Goal: Task Accomplishment & Management: Manage account settings

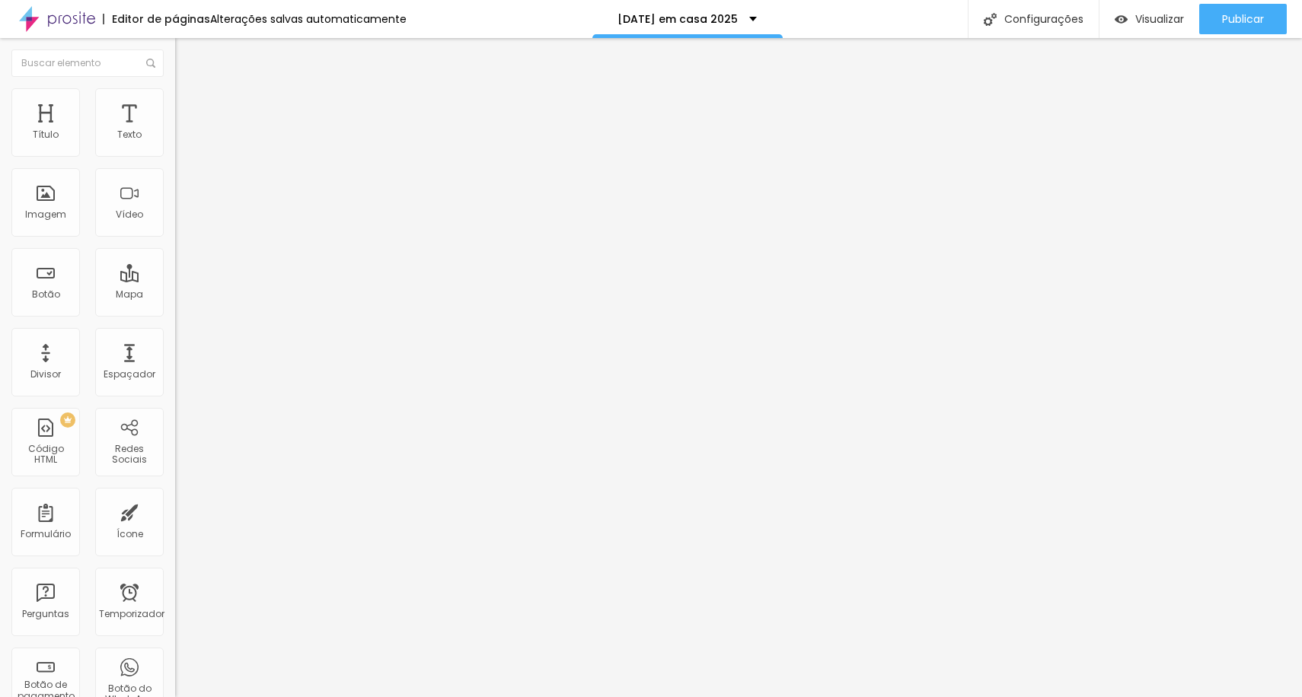
click at [184, 131] on font "Trocar imagem" at bounding box center [221, 124] width 74 height 13
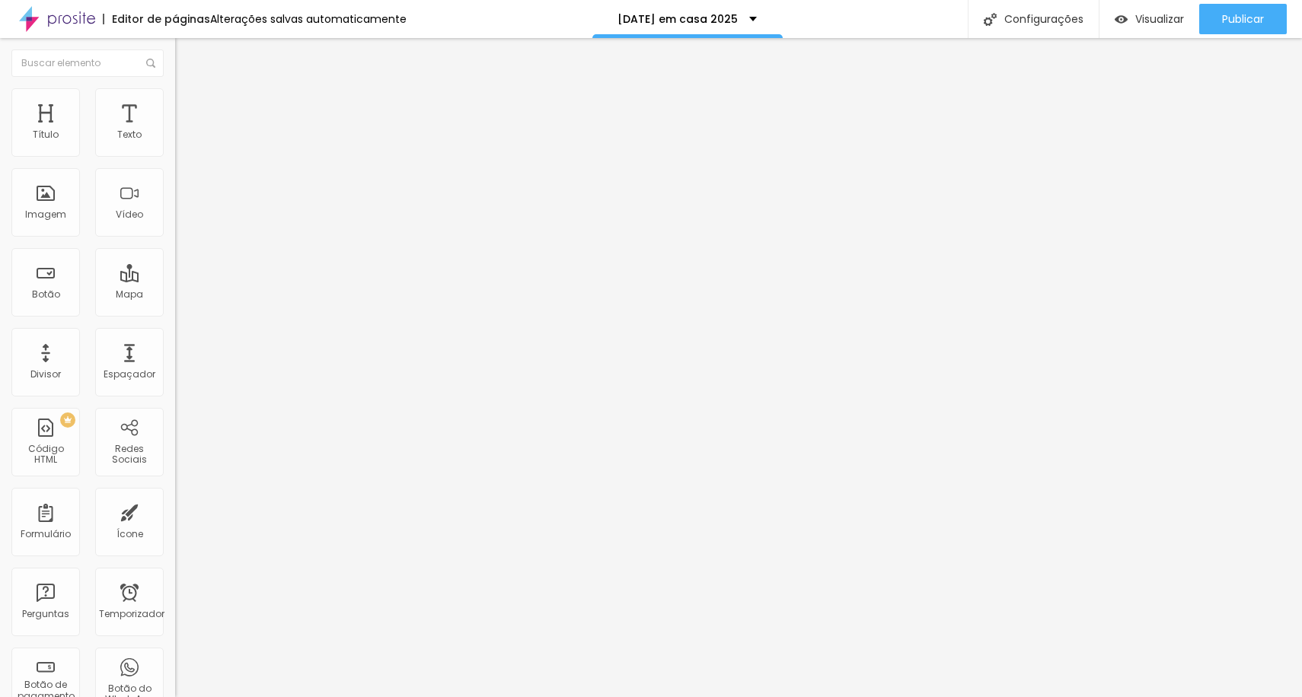
click at [184, 131] on font "Trocar imagem" at bounding box center [221, 124] width 74 height 13
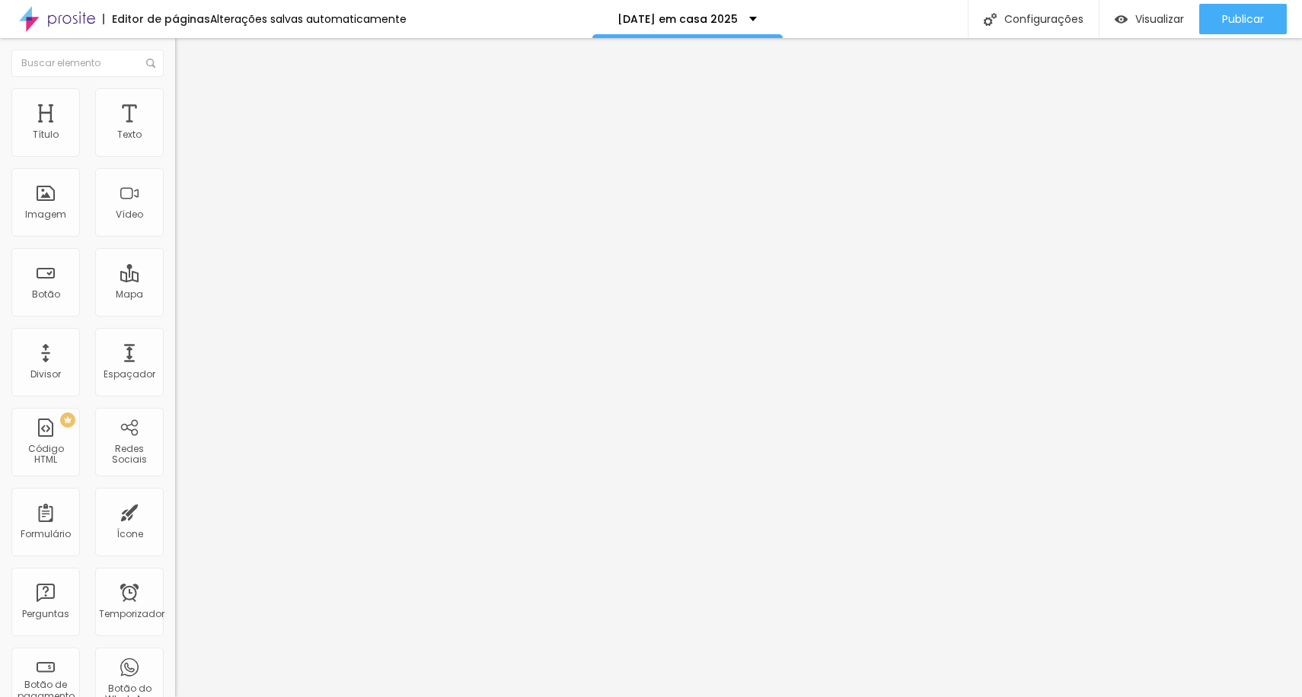
click at [1028, 24] on font "Configurações" at bounding box center [1043, 18] width 79 height 15
click at [942, 697] on div "Configurações da página" at bounding box center [651, 708] width 1302 height 23
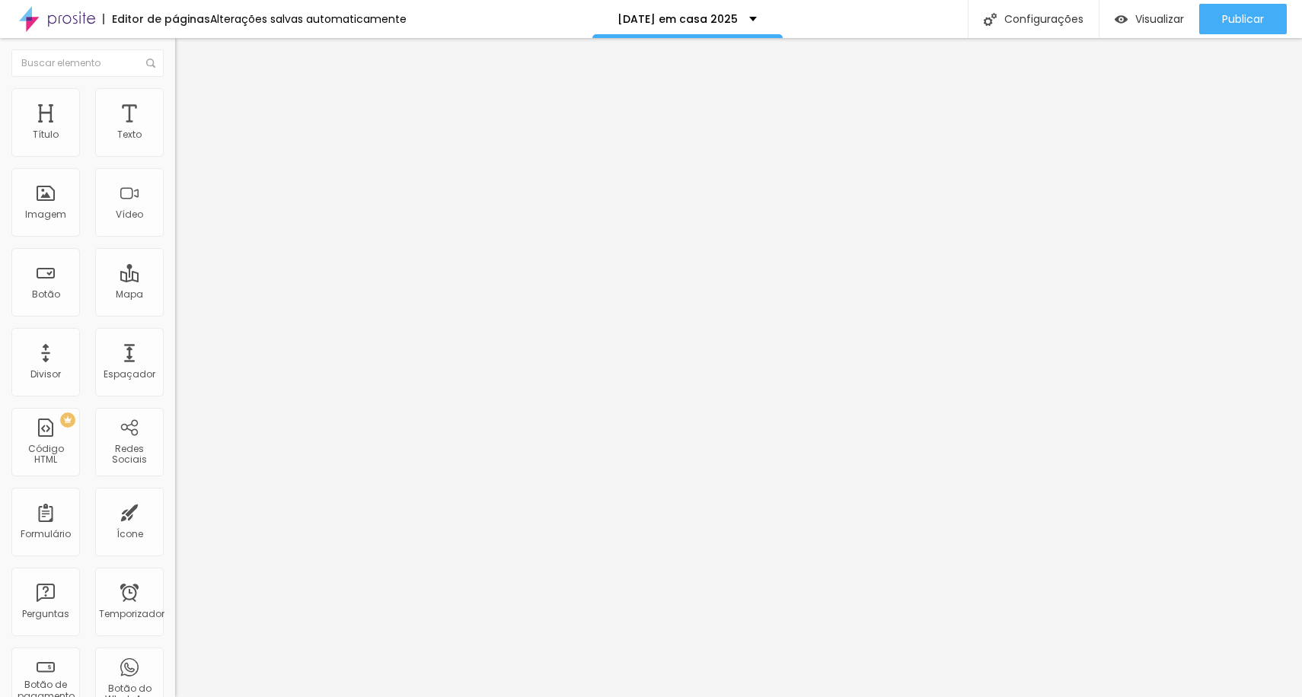
click at [189, 107] on font "Avançado" at bounding box center [214, 113] width 50 height 13
click at [175, 88] on img at bounding box center [182, 95] width 14 height 14
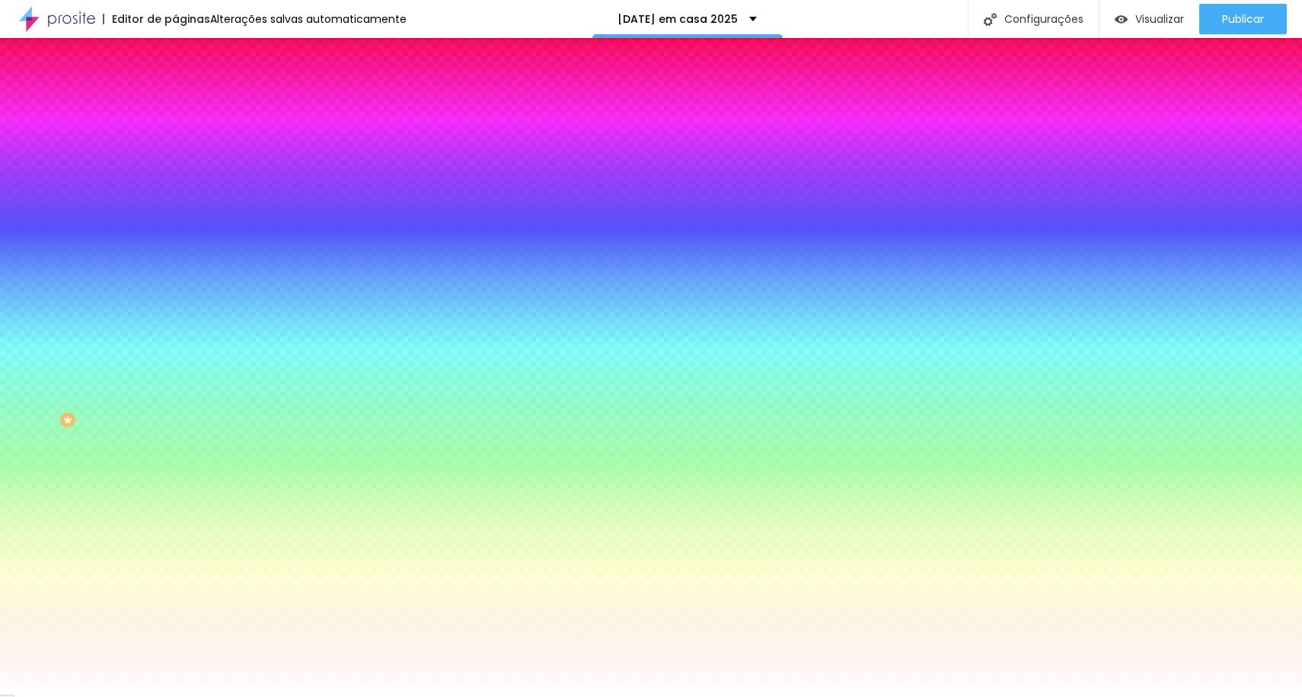
click at [175, 87] on img at bounding box center [182, 80] width 14 height 14
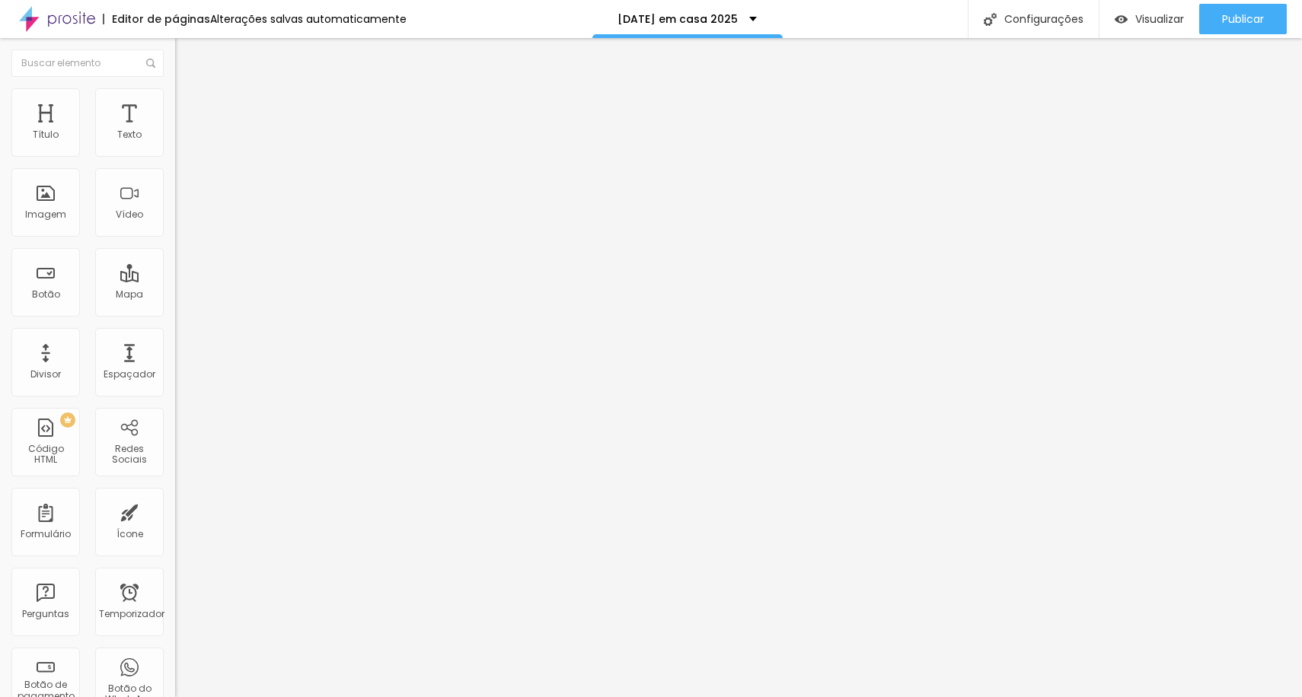
drag, startPoint x: 113, startPoint y: 100, endPoint x: 136, endPoint y: 107, distance: 24.4
click at [175, 101] on ul "Conteúdo Estilo Avançado" at bounding box center [262, 96] width 175 height 46
click at [189, 107] on font "Avançado" at bounding box center [214, 113] width 50 height 13
click at [187, 53] on img "button" at bounding box center [193, 55] width 12 height 12
click at [59, 225] on div "Imagem" at bounding box center [45, 202] width 69 height 69
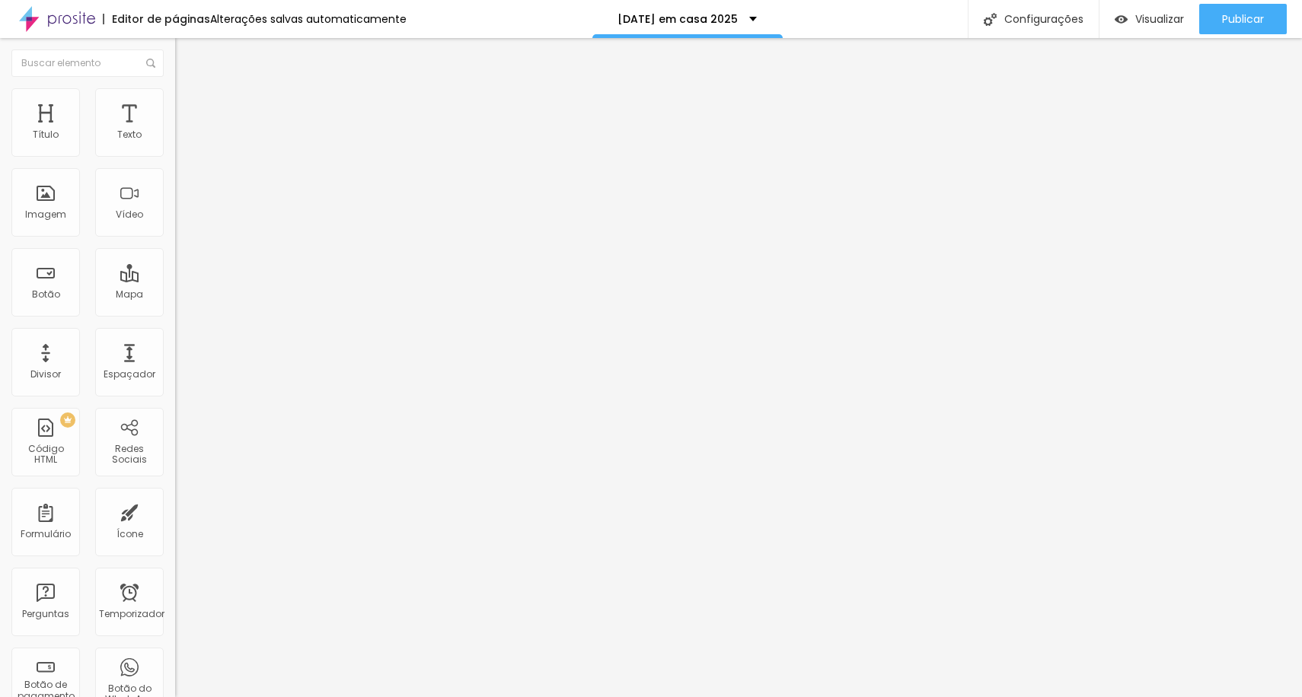
click at [184, 131] on font "Adicionar imagem" at bounding box center [228, 124] width 89 height 13
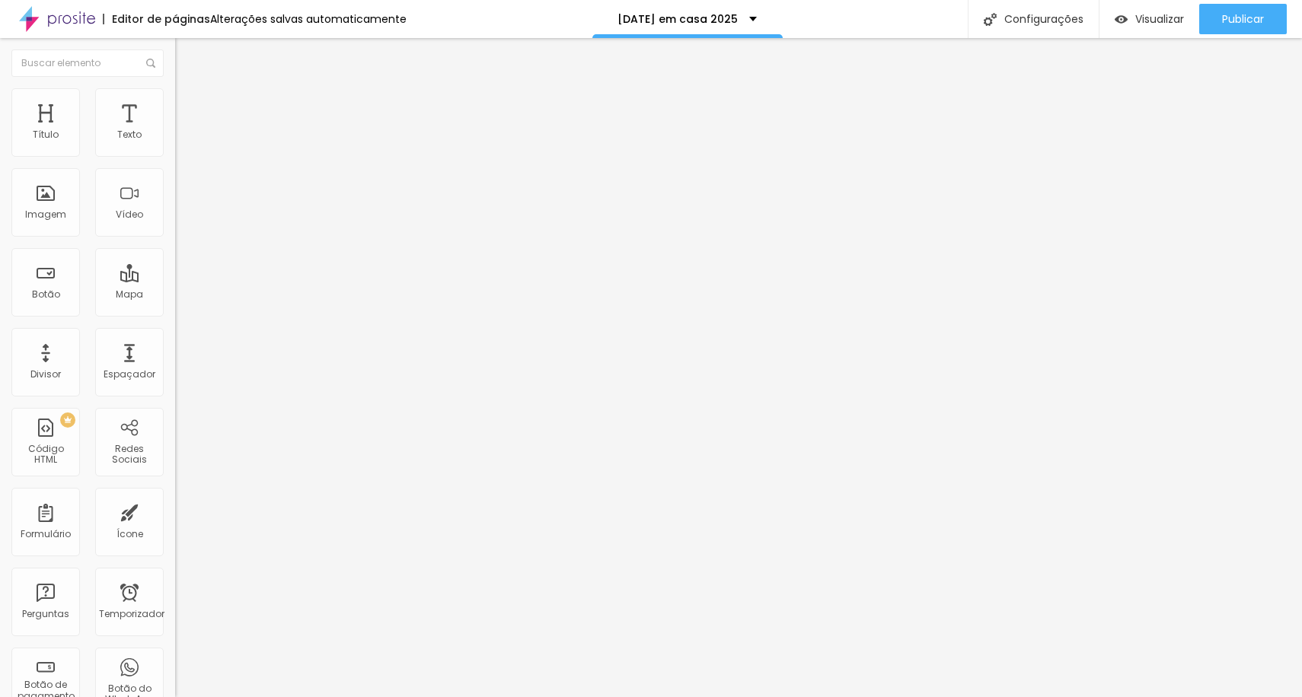
click at [175, 131] on span "Adicionar imagem" at bounding box center [224, 124] width 98 height 13
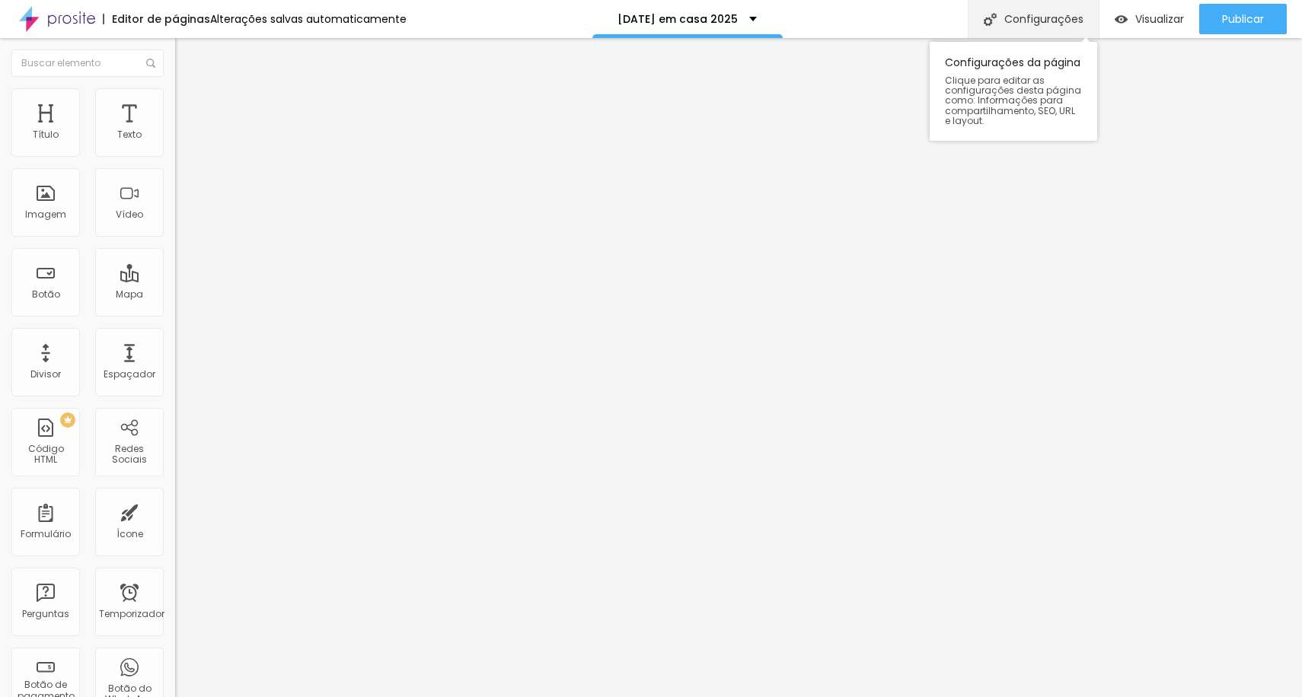
click at [1027, 23] on font "Configurações" at bounding box center [1043, 18] width 79 height 15
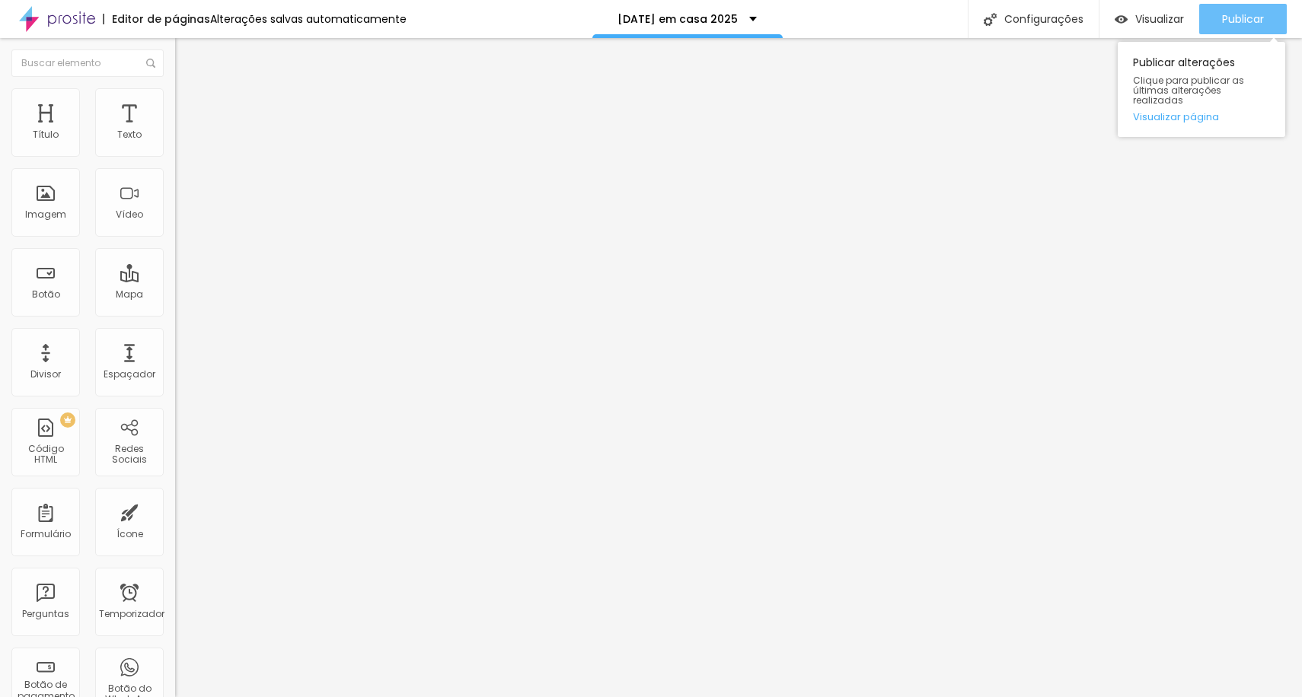
click at [1250, 27] on div "Publicar" at bounding box center [1243, 19] width 42 height 30
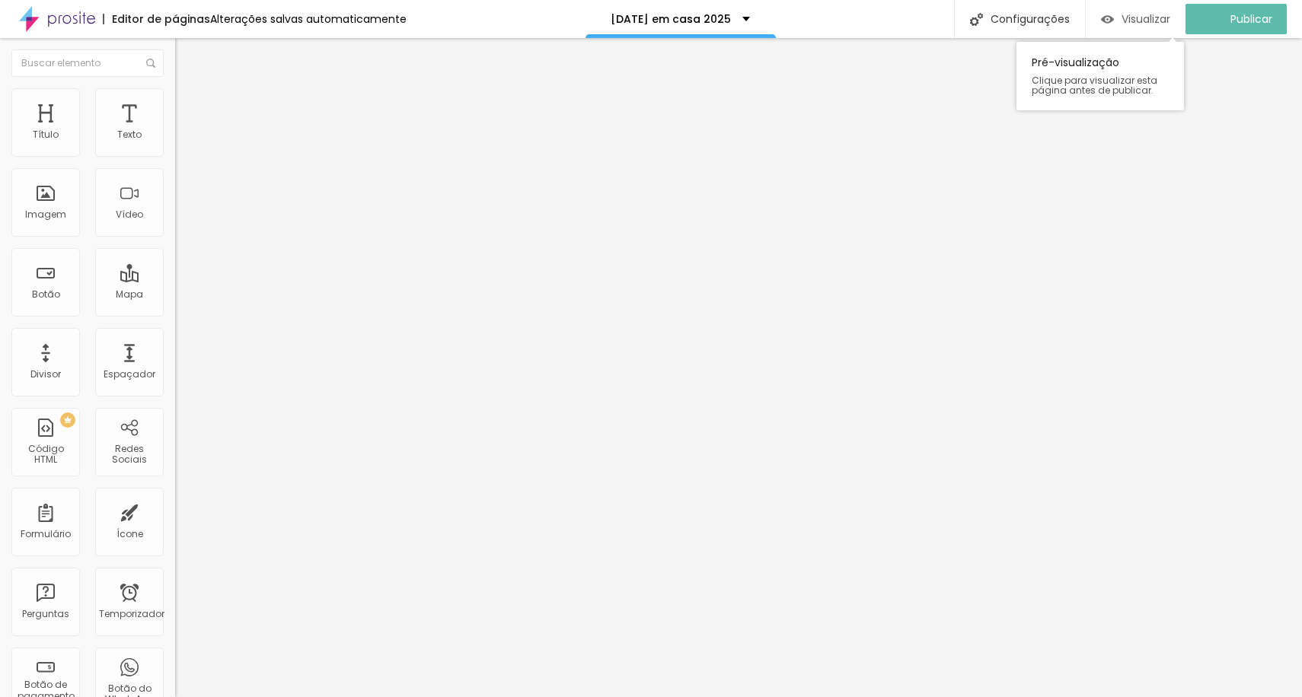
click at [1167, 14] on font "Visualizar" at bounding box center [1145, 18] width 49 height 15
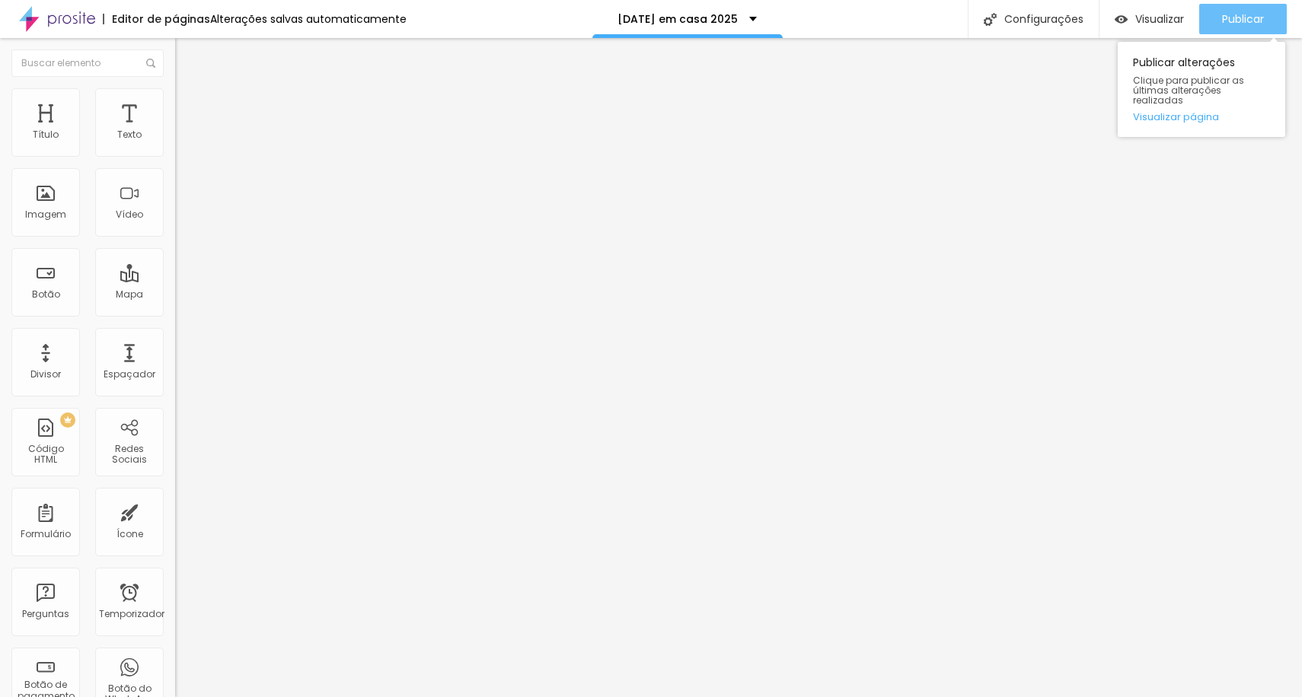
click at [1271, 19] on button "Publicar" at bounding box center [1243, 19] width 88 height 30
click at [1255, 17] on font "Publicar" at bounding box center [1243, 18] width 42 height 15
click at [1239, 19] on font "Publicar" at bounding box center [1243, 18] width 42 height 15
click at [1252, 21] on font "Publicar" at bounding box center [1243, 18] width 42 height 15
click at [1229, 11] on font "Publicar" at bounding box center [1243, 18] width 42 height 15
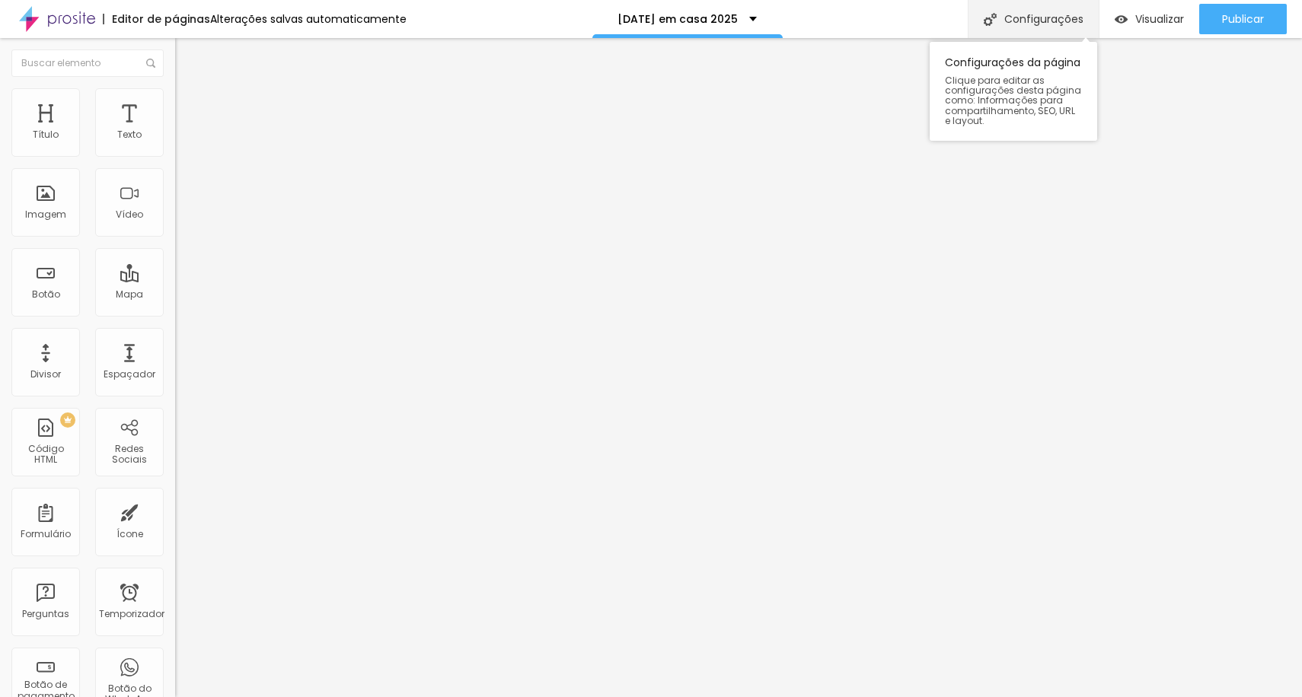
click at [1050, 18] on font "Configurações" at bounding box center [1043, 18] width 79 height 15
type input "Orçamento [DATE] em casa 2025"
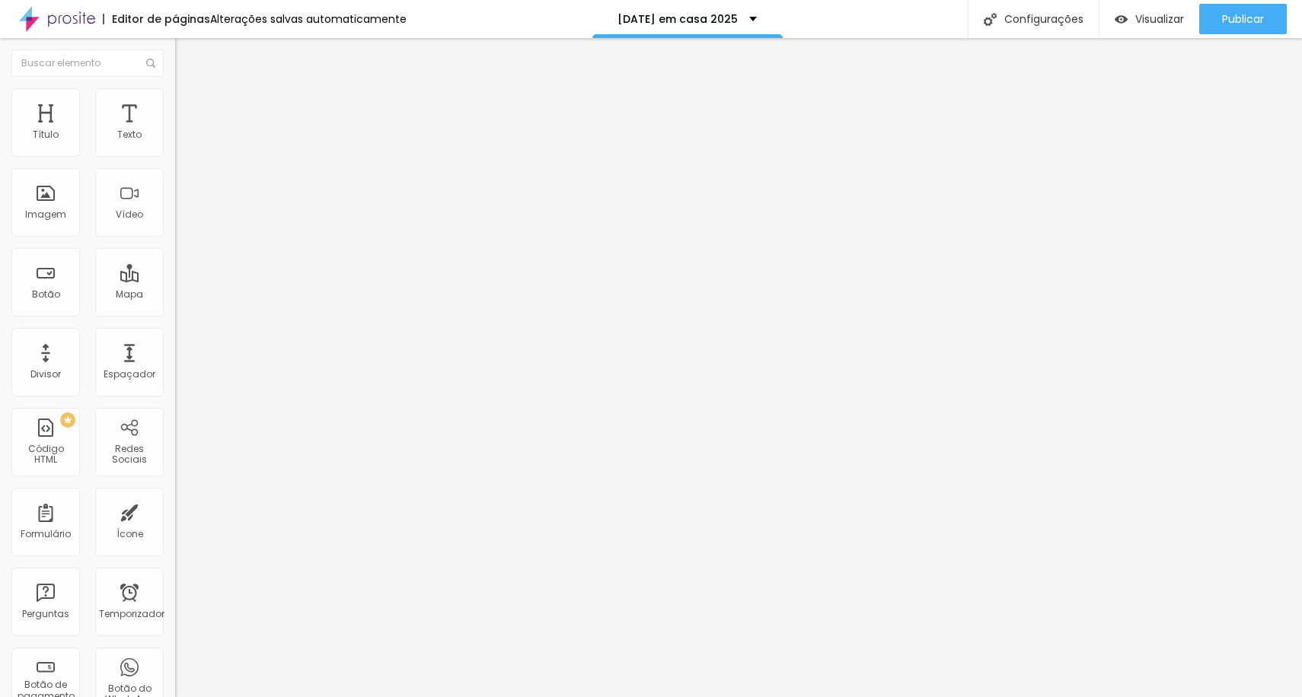
click at [1234, 20] on font "Publicar" at bounding box center [1243, 18] width 42 height 15
click at [972, 24] on div "Configurações" at bounding box center [1033, 19] width 131 height 38
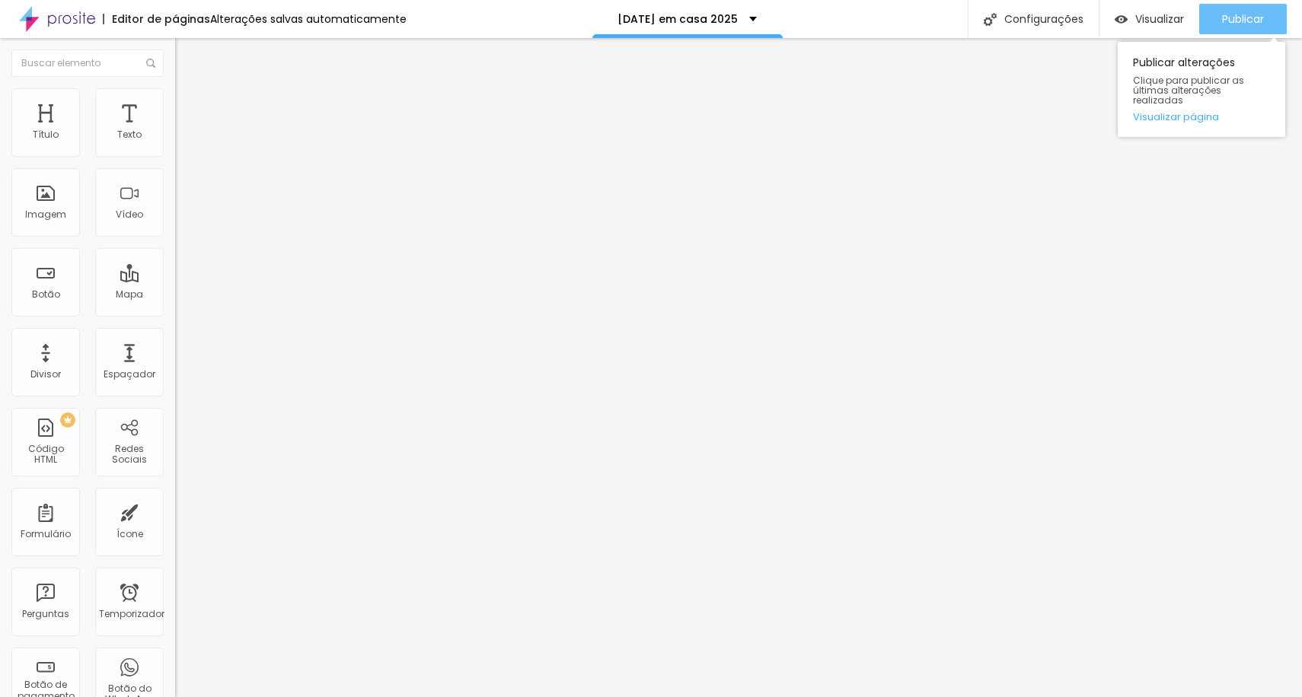
click at [1210, 12] on button "Publicar" at bounding box center [1243, 19] width 88 height 30
click at [1226, 27] on div "Publicar" at bounding box center [1243, 19] width 42 height 30
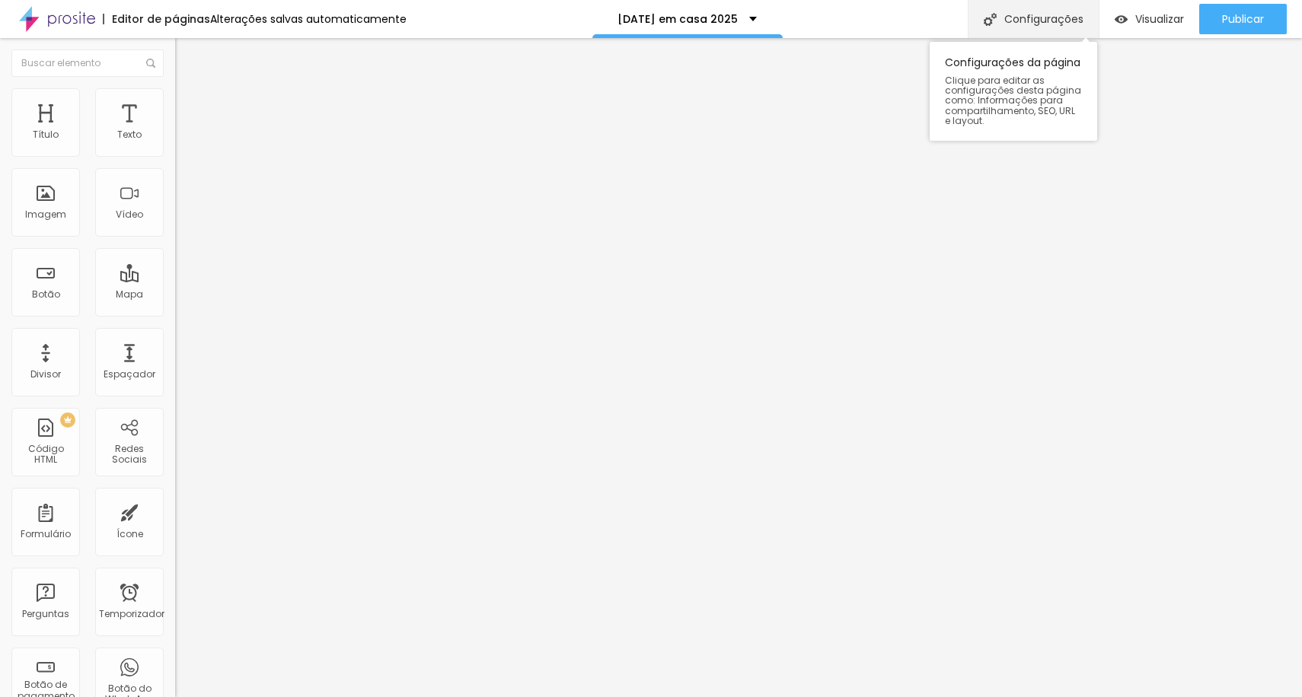
click at [1032, 30] on div "Configurações" at bounding box center [1033, 19] width 131 height 38
drag, startPoint x: 905, startPoint y: 621, endPoint x: 921, endPoint y: 548, distance: 74.8
click at [938, 697] on div "Configurações da página" at bounding box center [651, 708] width 1302 height 23
